Goal: Ask a question

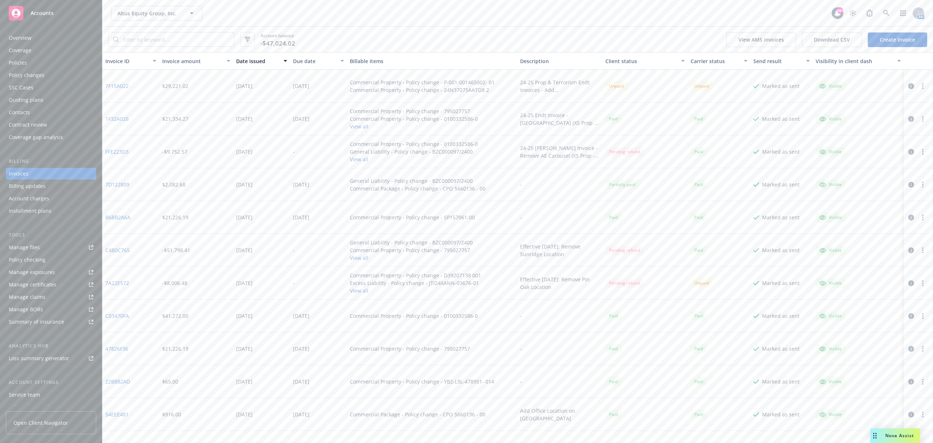
click at [892, 433] on span "Nova Assist" at bounding box center [900, 435] width 29 height 6
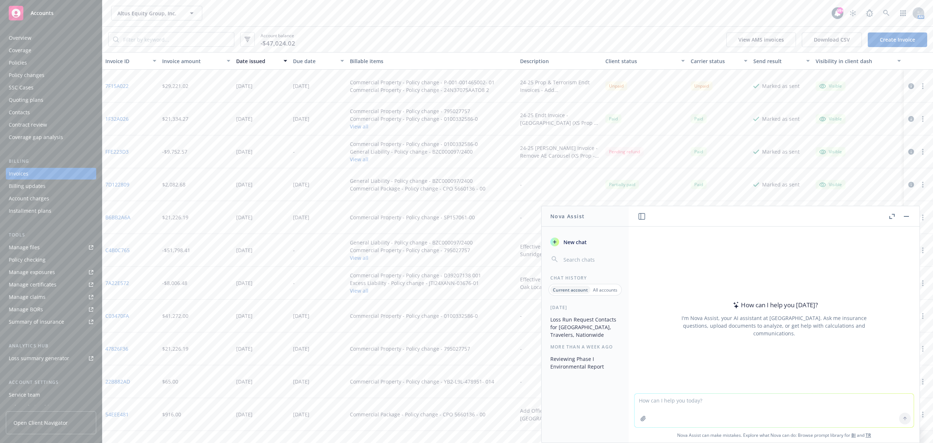
click at [660, 396] on textarea at bounding box center [774, 410] width 279 height 34
paste textarea "[STREET_ADDRESS]"
type textarea "How many units are at [STREET_ADDRESS]"
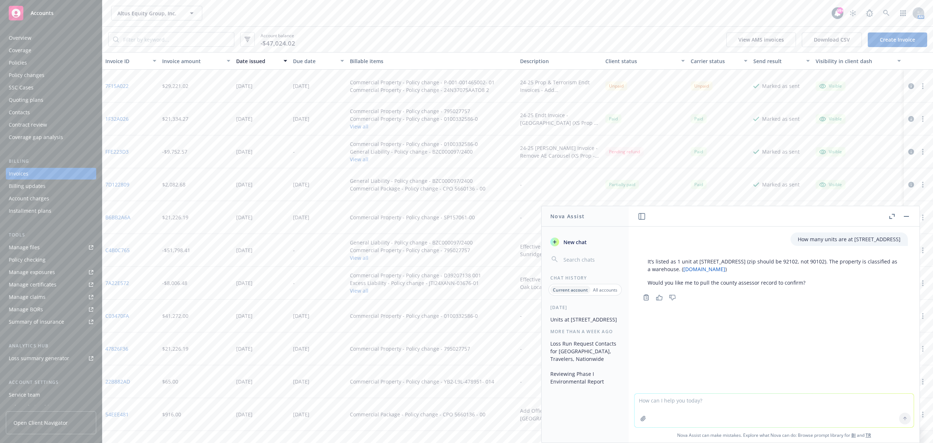
click at [670, 400] on textarea at bounding box center [774, 410] width 279 height 34
click at [706, 409] on textarea "if premium for liability policies is calculated on a rate basis because mostly …" at bounding box center [774, 410] width 279 height 34
type textarea "if premium for liability policies is calculated on a rate basis because mostly …"
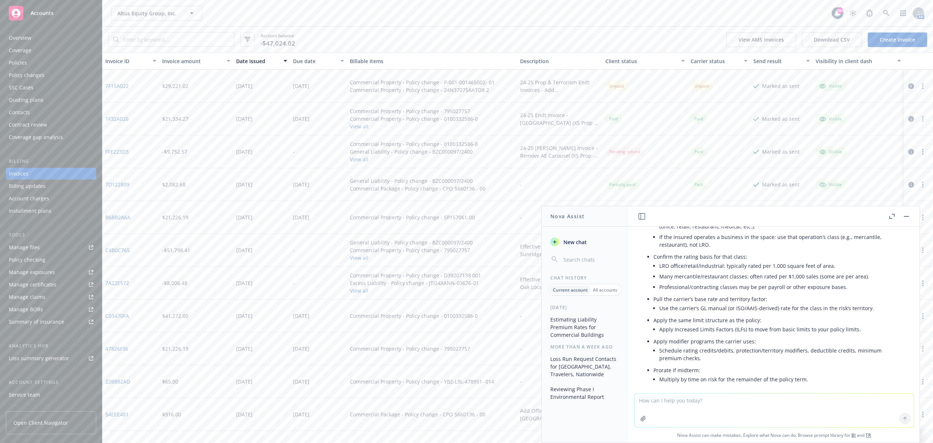
scroll to position [141, 0]
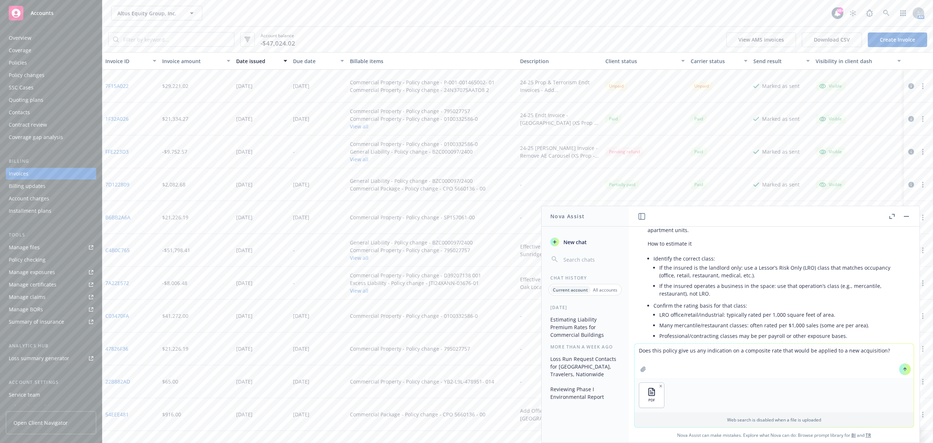
click at [645, 351] on textarea "Does this policy give us any indication on a composite rate that would be appli…" at bounding box center [774, 360] width 279 height 34
click at [673, 347] on textarea "Do these policy give us any indication on a composite rate that would be applie…" at bounding box center [774, 360] width 279 height 34
type textarea "Do these policies give us any indication on a composite rate that would be appl…"
click at [903, 369] on icon at bounding box center [905, 368] width 5 height 5
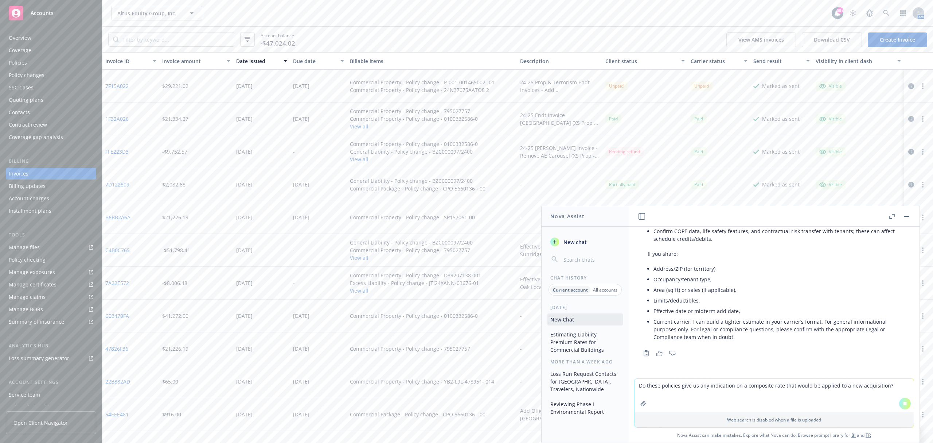
scroll to position [549, 0]
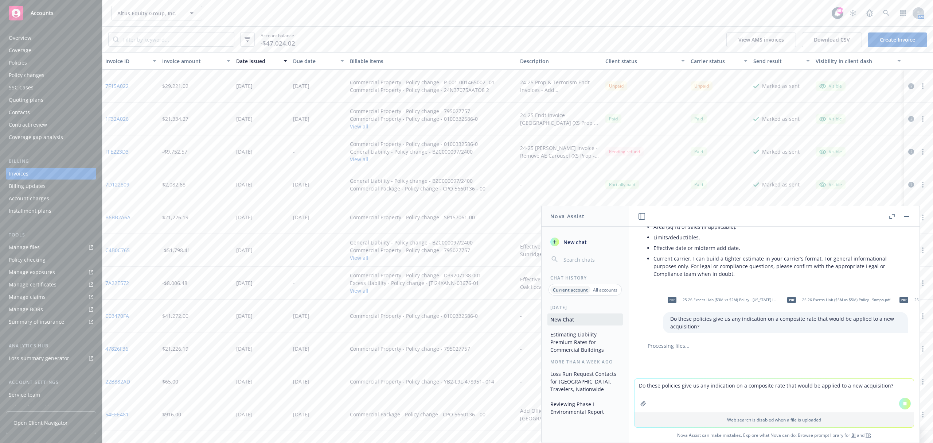
click at [888, 217] on button "button" at bounding box center [892, 216] width 9 height 9
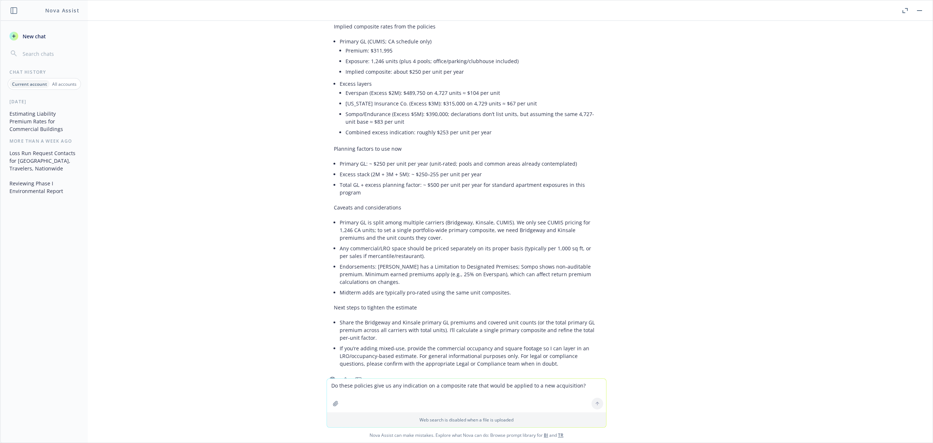
scroll to position [721, 0]
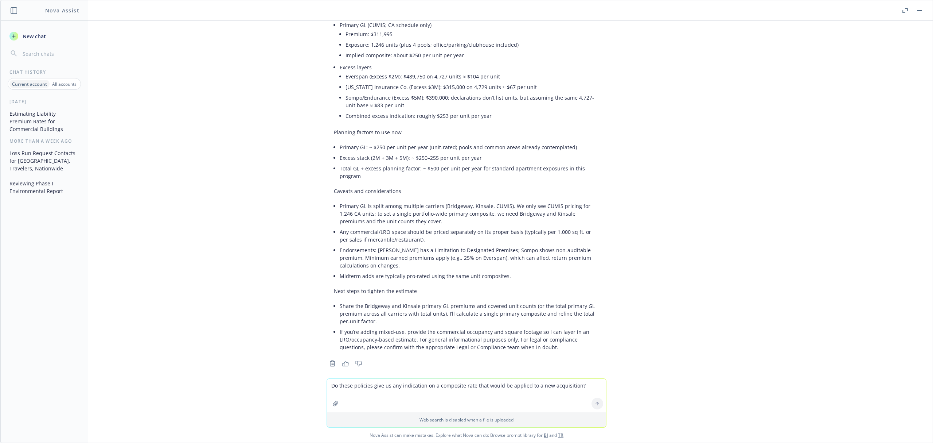
click at [366, 381] on textarea "Do these policies give us any indication on a composite rate that would be appl…" at bounding box center [466, 395] width 279 height 34
click at [341, 388] on textarea "Do these policies give us any indication on a composite rate that would be appl…" at bounding box center [466, 395] width 279 height 34
type textarea "A"
type textarea "New Acquisition metrics are as follows"
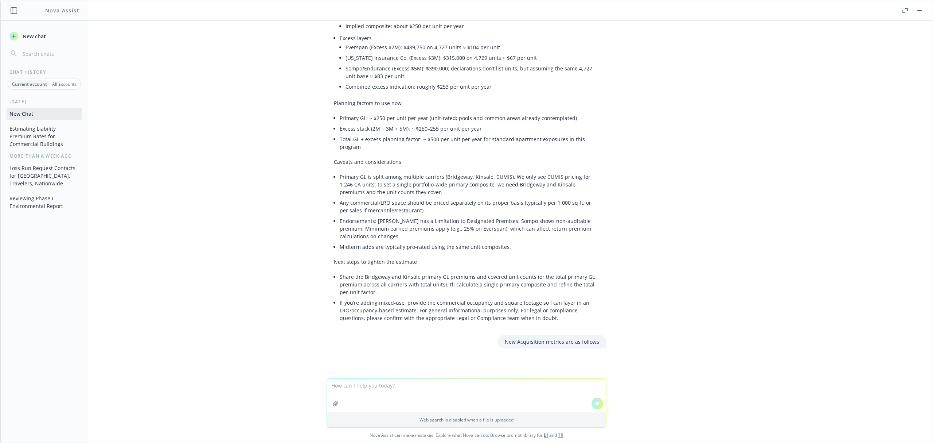
paste textarea "• 1.17 acre site[AAW] Confirmed. • commercial and educational buildings[AAW] Co…"
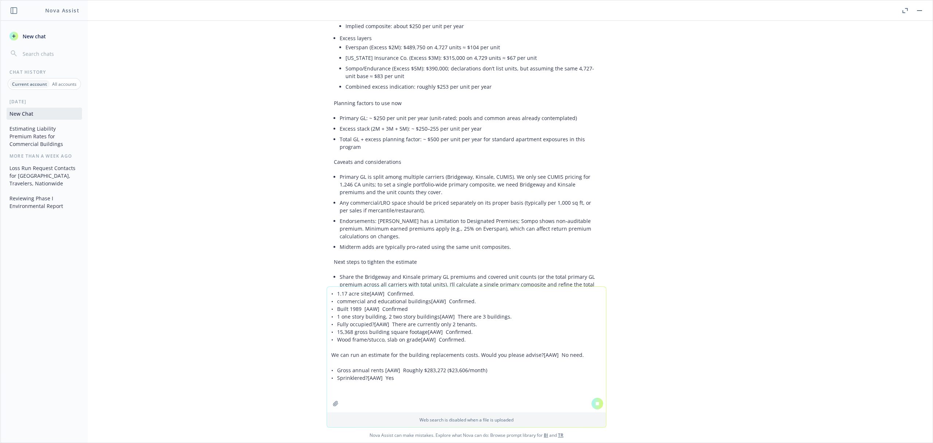
scroll to position [728, 0]
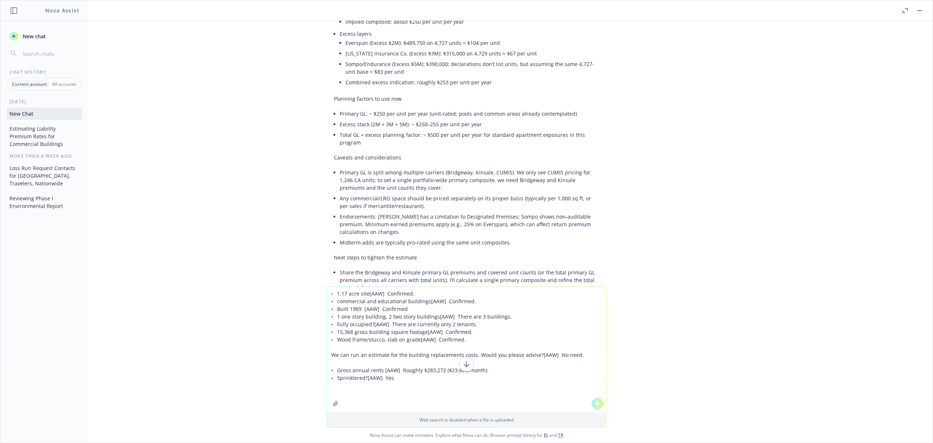
click at [394, 291] on textarea "• 1.17 acre site[AAW] Confirmed. • commercial and educational buildings[AAW] Co…" at bounding box center [466, 349] width 279 height 125
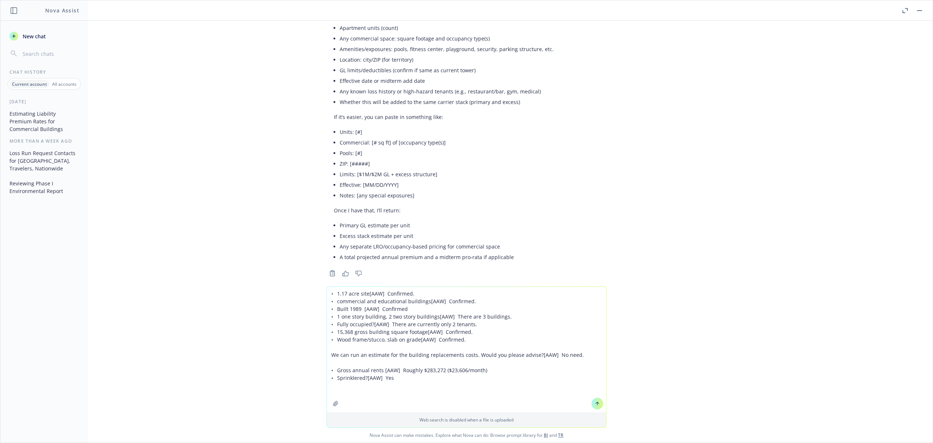
scroll to position [1137, 0]
click at [387, 335] on textarea "• 1.17 acre site[AAW] Confirmed. • commercial and educational buildings[AAW] Co…" at bounding box center [466, 349] width 279 height 125
drag, startPoint x: 398, startPoint y: 381, endPoint x: 308, endPoint y: 285, distance: 131.0
click at [308, 285] on div "How many units are at [STREET_ADDRESS] It’s listed as 1 unit at 3275–[STREET_AD…" at bounding box center [466, 231] width 933 height 421
paste textarea "- 1.17 acre site - commercial and educational buildings - Built 1989 - 1 one st…"
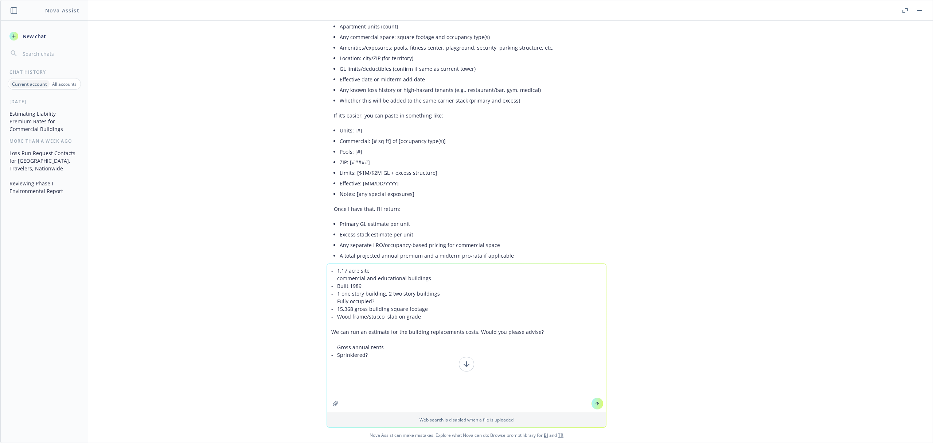
click at [373, 308] on textarea "- 1.17 acre site - commercial and educational buildings - Built 1989 - 1 one st…" at bounding box center [466, 338] width 279 height 148
click at [372, 308] on textarea "- 1.17 acre site - commercial and educational buildings - Built 1989 - 1 one st…" at bounding box center [466, 338] width 279 height 148
click at [369, 308] on textarea "- 1.17 acre site - commercial and educational buildings - Built 1989 - 1 one st…" at bounding box center [466, 338] width 279 height 148
click at [385, 339] on textarea "- 1.17 acre site - commercial and educational buildings - Built 1989 - 1 one st…" at bounding box center [466, 338] width 279 height 148
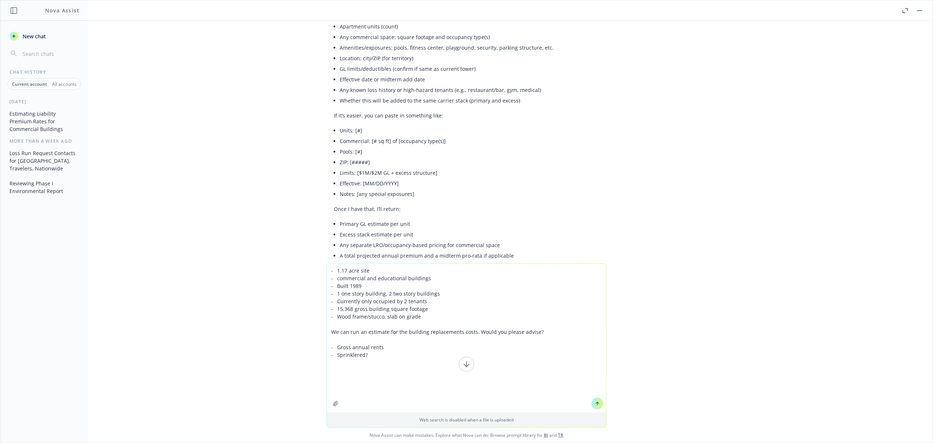
click at [385, 339] on textarea "- 1.17 acre site - commercial and educational buildings - Built 1989 - 1 one st…" at bounding box center [466, 338] width 279 height 148
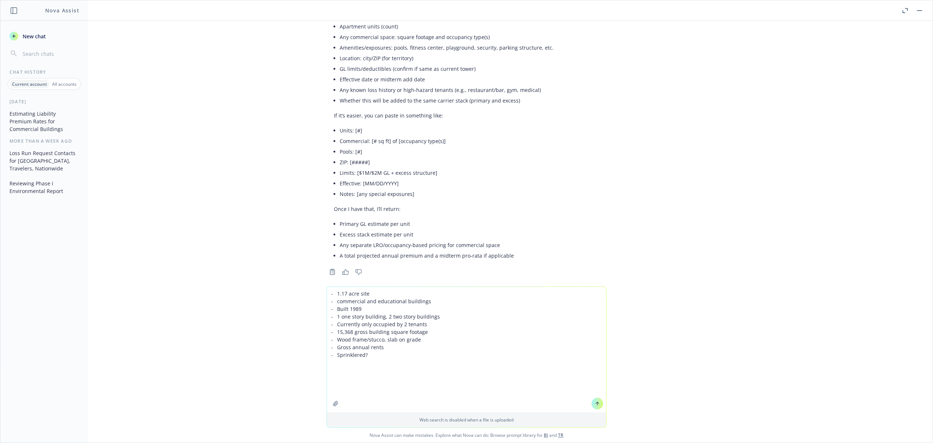
click at [369, 360] on textarea "- 1.17 acre site - commercial and educational buildings - Built 1989 - 1 one st…" at bounding box center [466, 349] width 279 height 125
click at [334, 354] on textarea "- 1.17 acre site - commercial and educational buildings - Built 1989 - 1 one st…" at bounding box center [466, 349] width 279 height 125
paste textarea "Roughly $283,272"
click at [334, 292] on textarea "- 1.17 acre site - commercial and educational buildings - Built 1989 - 1 one st…" at bounding box center [466, 349] width 279 height 125
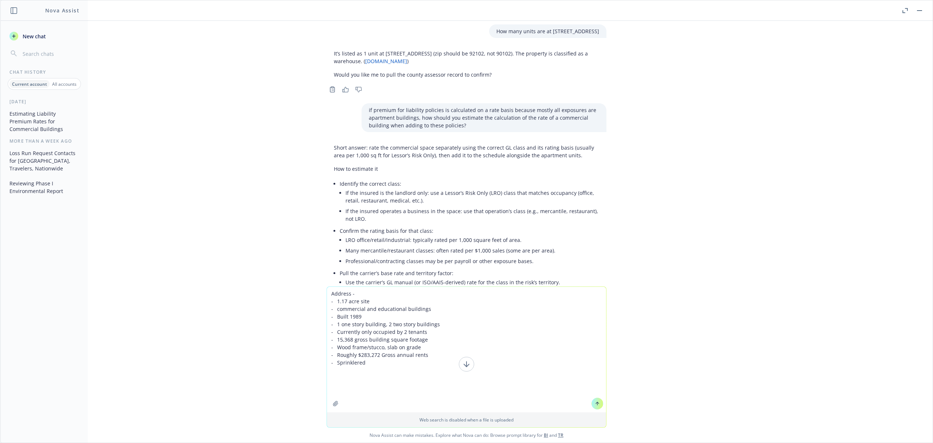
scroll to position [0, 0]
click at [480, 55] on p "It’s listed as 1 unit at [STREET_ADDRESS] (zip should be 92102, not 90102). The…" at bounding box center [466, 59] width 265 height 15
copy p "92102"
drag, startPoint x: 377, startPoint y: 54, endPoint x: 386, endPoint y: 48, distance: 11.1
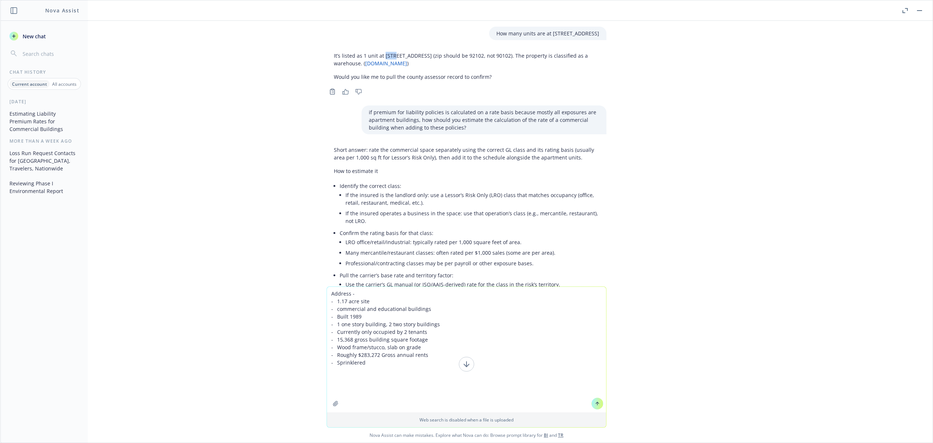
click at [386, 49] on div "It’s listed as 1 unit at [STREET_ADDRESS] (zip should be 92102, not 90102). The…" at bounding box center [467, 66] width 280 height 35
drag, startPoint x: 482, startPoint y: 34, endPoint x: 610, endPoint y: 33, distance: 128.0
click at [610, 33] on div "How many units are at [STREET_ADDRESS] It’s listed as 1 unit at 3275–[STREET_AD…" at bounding box center [466, 153] width 933 height 265
copy p "[STREET_ADDRESS]"
click at [357, 292] on textarea "Address - - 1.17 acre site - commercial and educational buildings - Built 1989 …" at bounding box center [466, 349] width 279 height 125
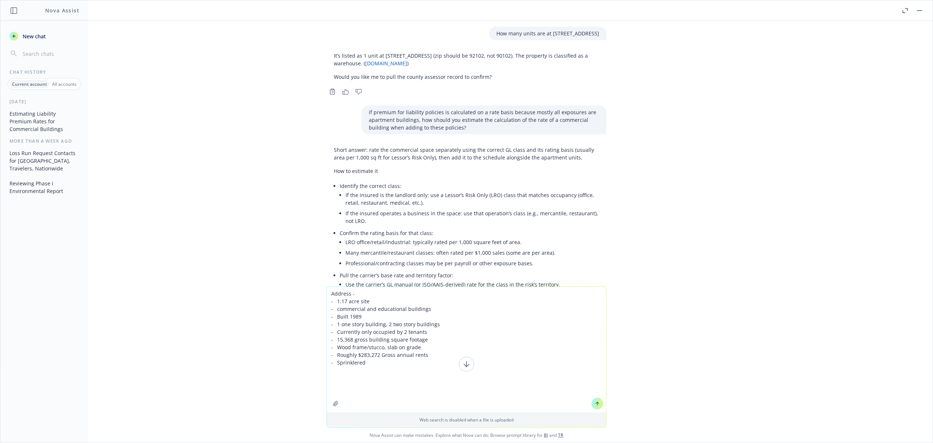
paste textarea "[STREET_ADDRESS]"
click at [479, 55] on p "It’s listed as 1 unit at [STREET_ADDRESS] (zip should be 92102, not 90102). The…" at bounding box center [466, 59] width 265 height 15
copy p "92102"
click at [456, 294] on textarea "Address - [STREET_ADDRESS] - 1.17 acre site - commercial and educational buildi…" at bounding box center [466, 349] width 279 height 125
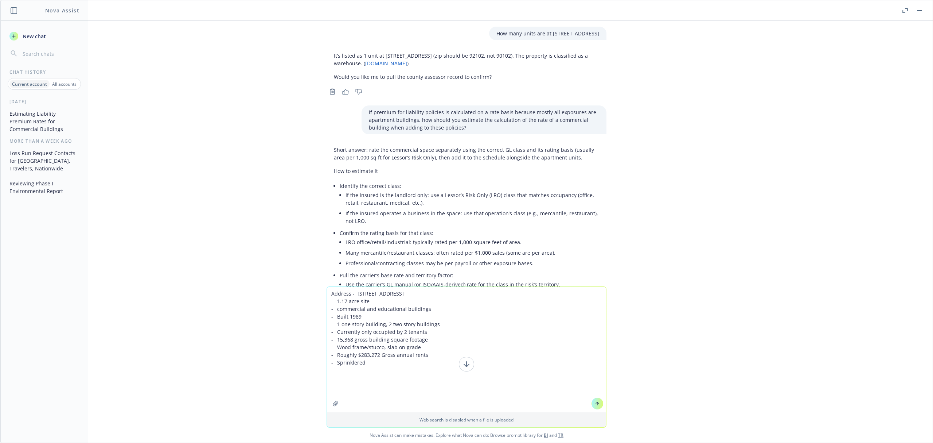
click at [456, 294] on textarea "Address - [STREET_ADDRESS] - 1.17 acre site - commercial and educational buildi…" at bounding box center [466, 349] width 279 height 125
paste textarea "2"
type textarea "Address - [STREET_ADDRESS] - 1.17 acre site - commercial and educational buildi…"
click at [595, 405] on icon at bounding box center [597, 403] width 5 height 5
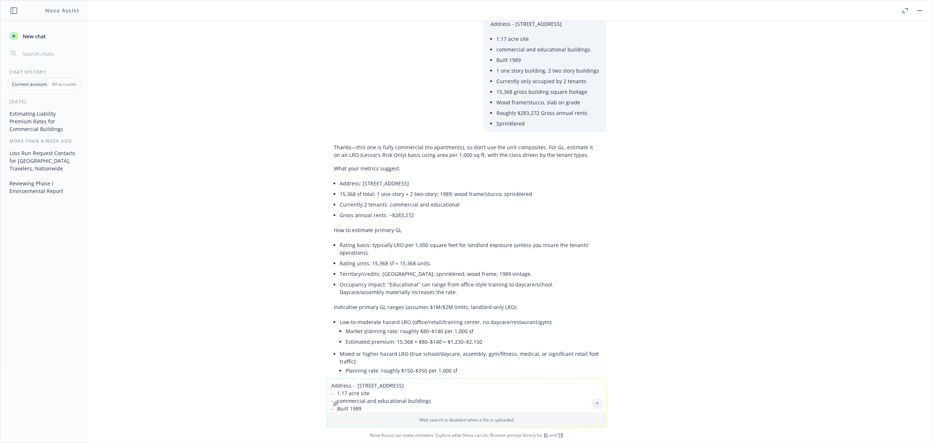
scroll to position [1162, 0]
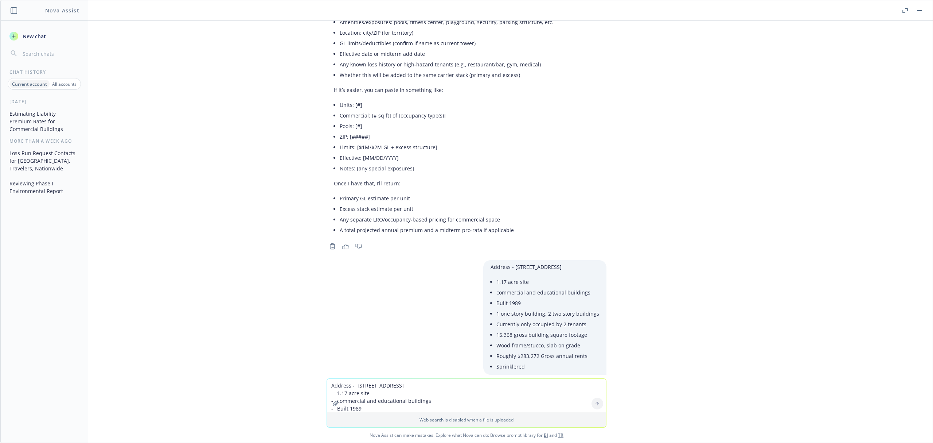
drag, startPoint x: 482, startPoint y: 256, endPoint x: 593, endPoint y: 251, distance: 111.3
click at [593, 251] on div "How many units are at [STREET_ADDRESS] It’s listed as 1 unit at 3275–[STREET_AD…" at bounding box center [466, 199] width 933 height 357
copy p "[STREET_ADDRESS]"
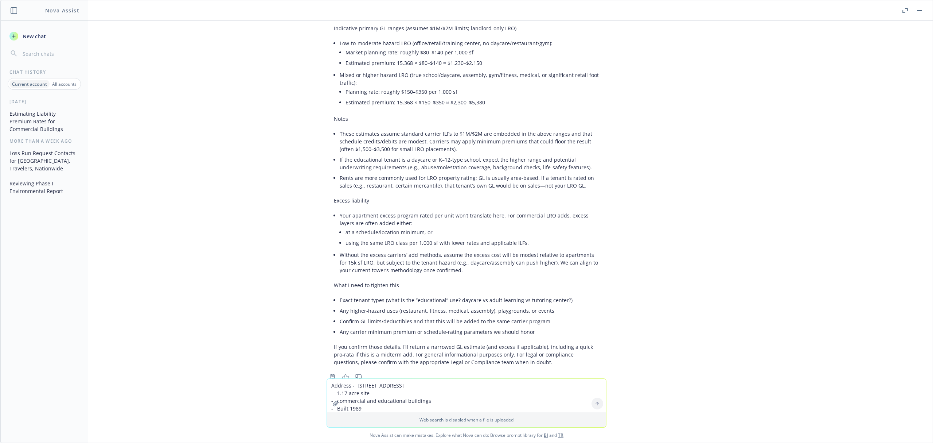
scroll to position [1697, 0]
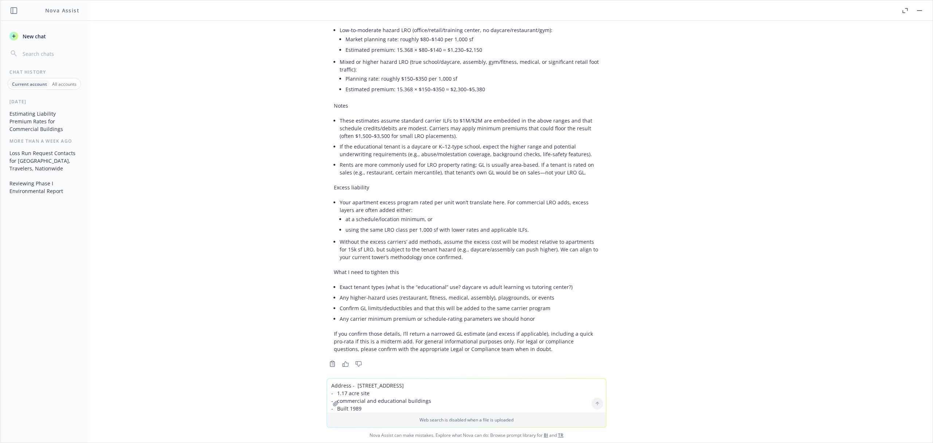
click at [329, 360] on icon "Copy to clipboard" at bounding box center [332, 363] width 7 height 7
